Goal: Information Seeking & Learning: Check status

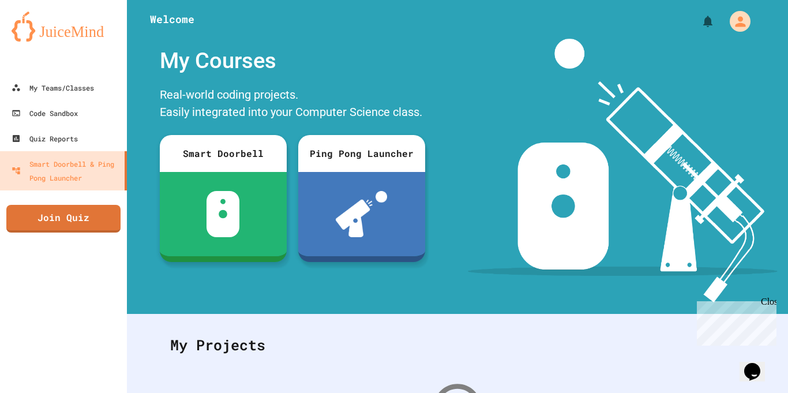
click at [63, 74] on div at bounding box center [63, 63] width 127 height 23
click at [65, 93] on div "My Teams/Classes" at bounding box center [52, 88] width 85 height 14
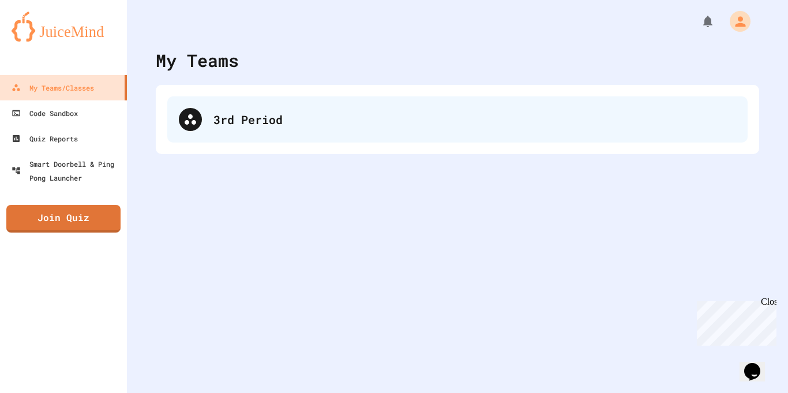
click at [217, 121] on div "3rd Period" at bounding box center [474, 119] width 522 height 17
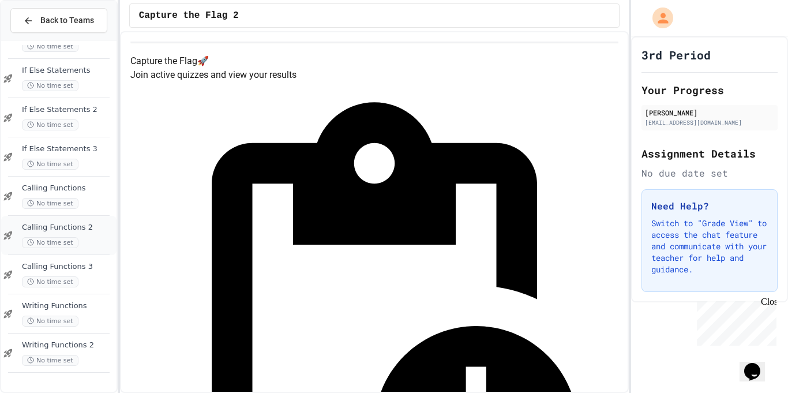
scroll to position [809, 0]
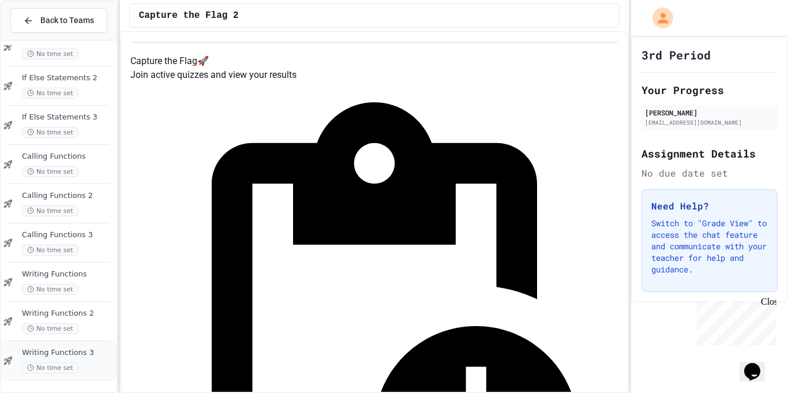
click at [76, 362] on div "No time set" at bounding box center [68, 367] width 92 height 11
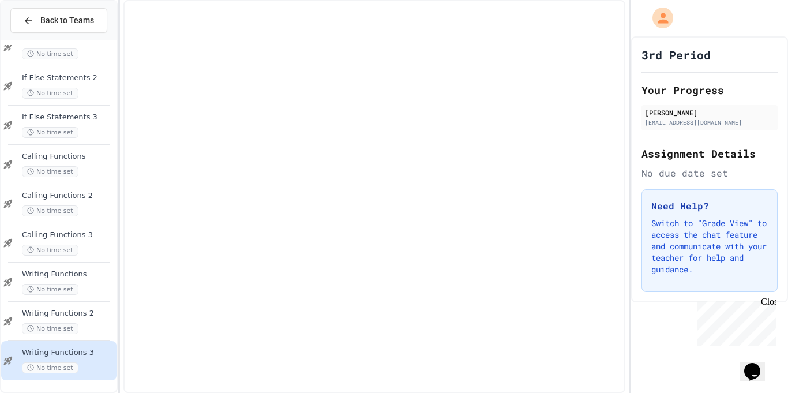
scroll to position [795, 0]
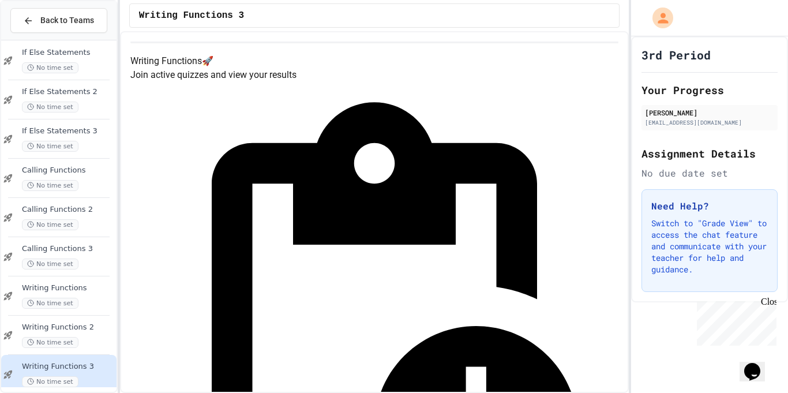
click at [71, 3] on div "Back to Teams" at bounding box center [58, 20] width 115 height 39
click at [71, 12] on button "Back to Teams" at bounding box center [58, 20] width 97 height 25
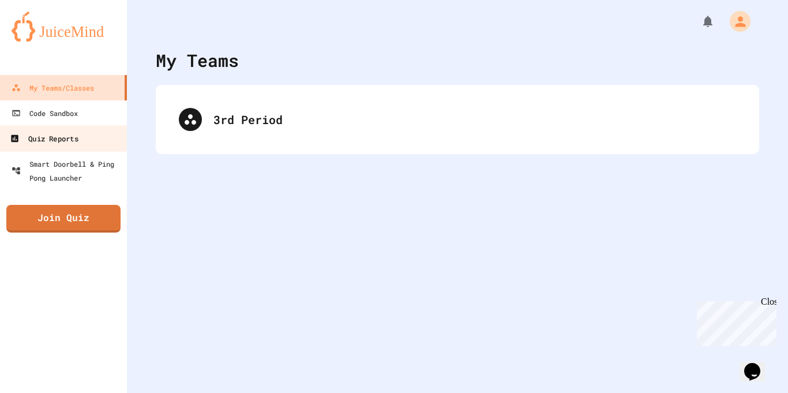
click at [76, 126] on link "Quiz Reports" at bounding box center [63, 138] width 131 height 26
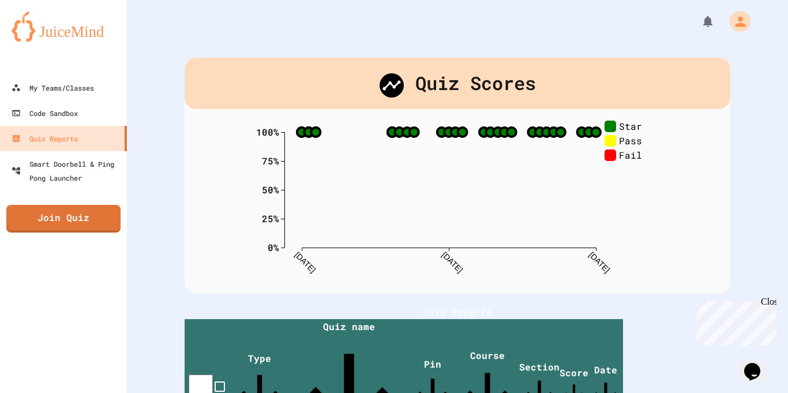
click at [773, 301] on div "Close" at bounding box center [768, 303] width 14 height 14
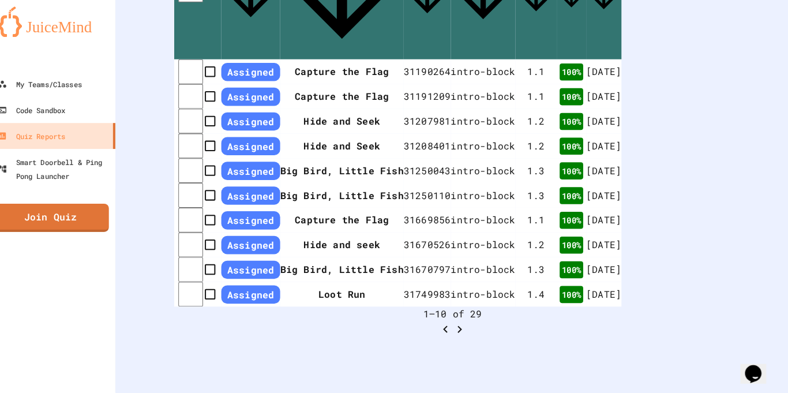
scroll to position [431, 0]
click at [627, 257] on td "[DATE]" at bounding box center [609, 269] width 35 height 25
